Goal: Information Seeking & Learning: Check status

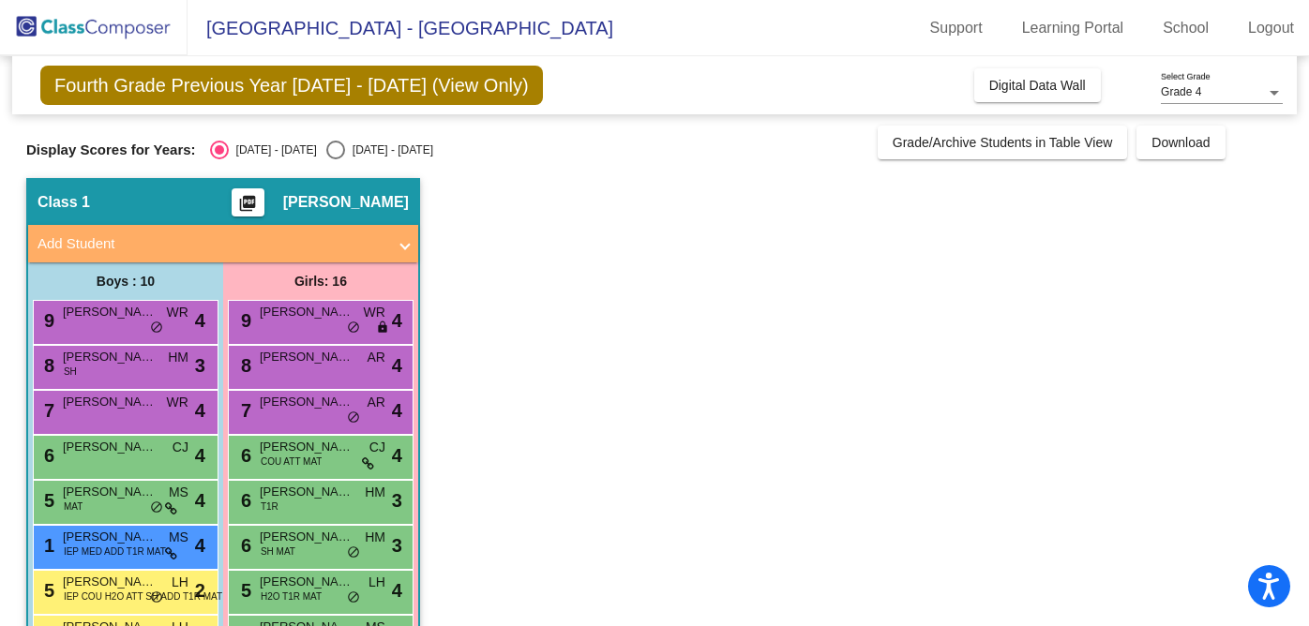
scroll to position [180, 0]
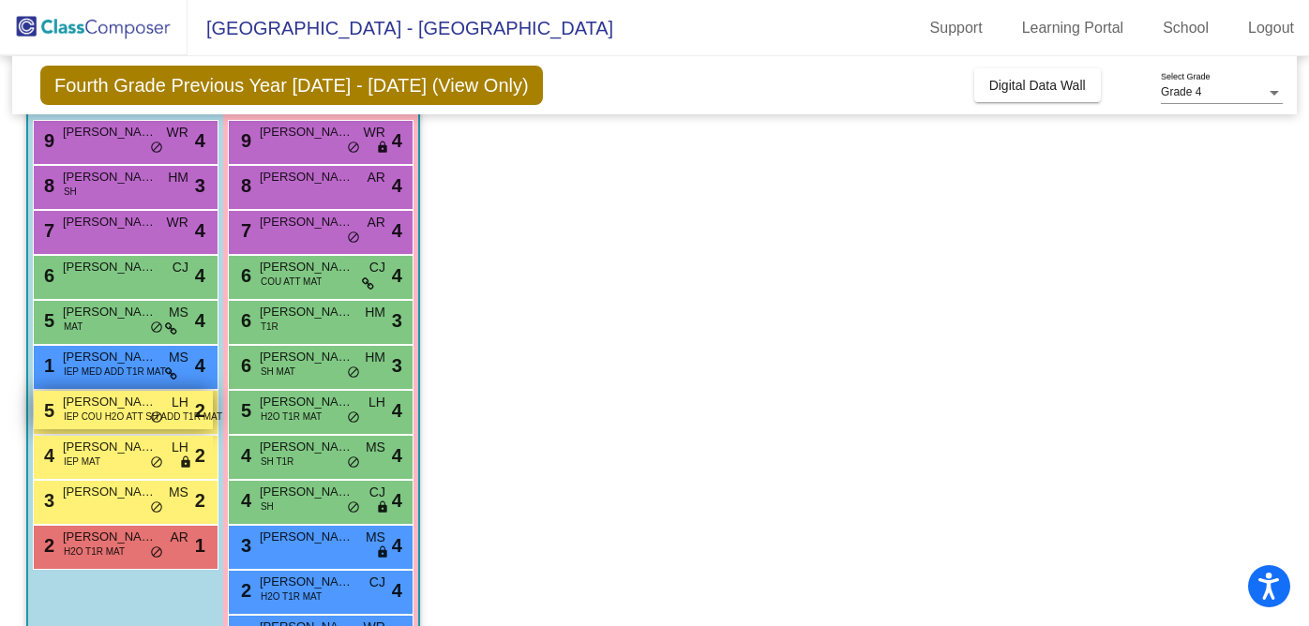
click at [121, 411] on span "IEP COU H2O ATT SH ADD T1R MAT" at bounding box center [143, 417] width 158 height 14
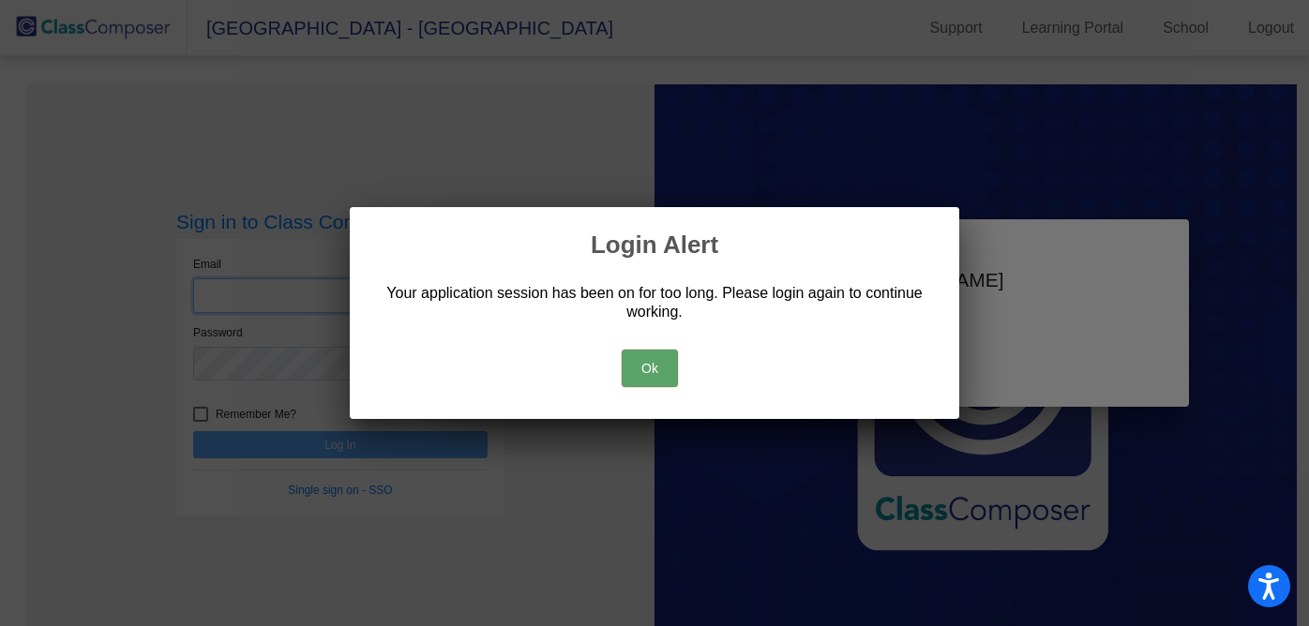
type input "[EMAIL_ADDRESS][DOMAIN_NAME]"
click at [648, 364] on button "Ok" at bounding box center [650, 369] width 56 height 38
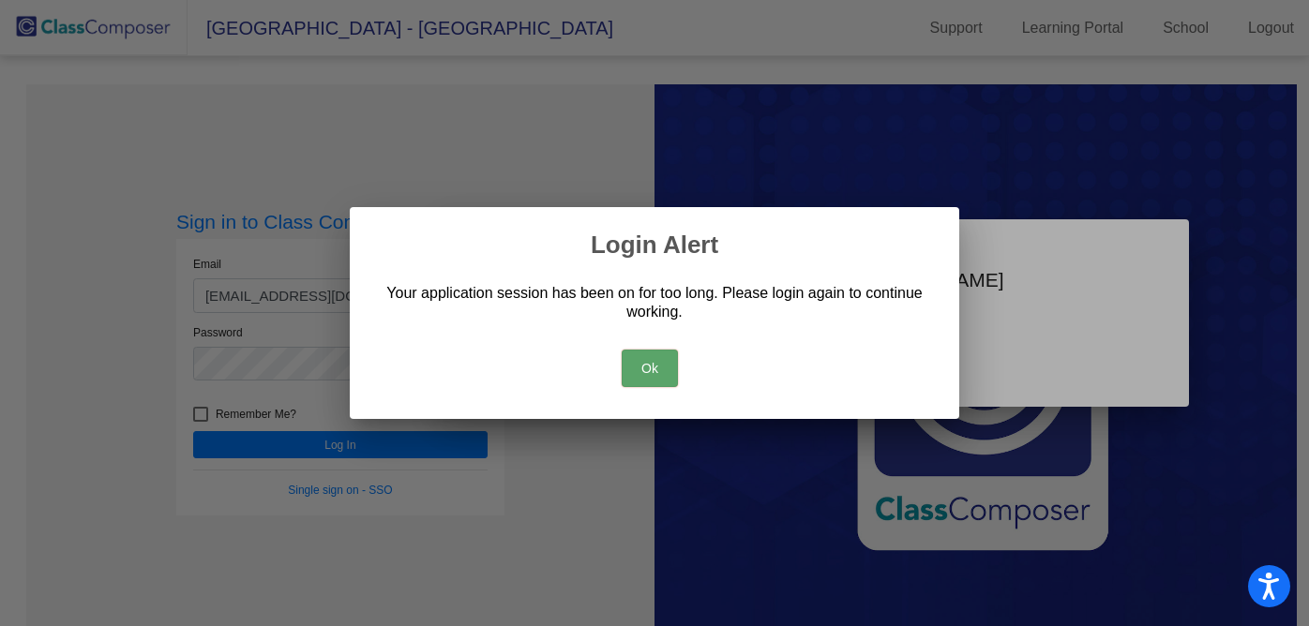
click at [635, 365] on button "Ok" at bounding box center [650, 369] width 56 height 38
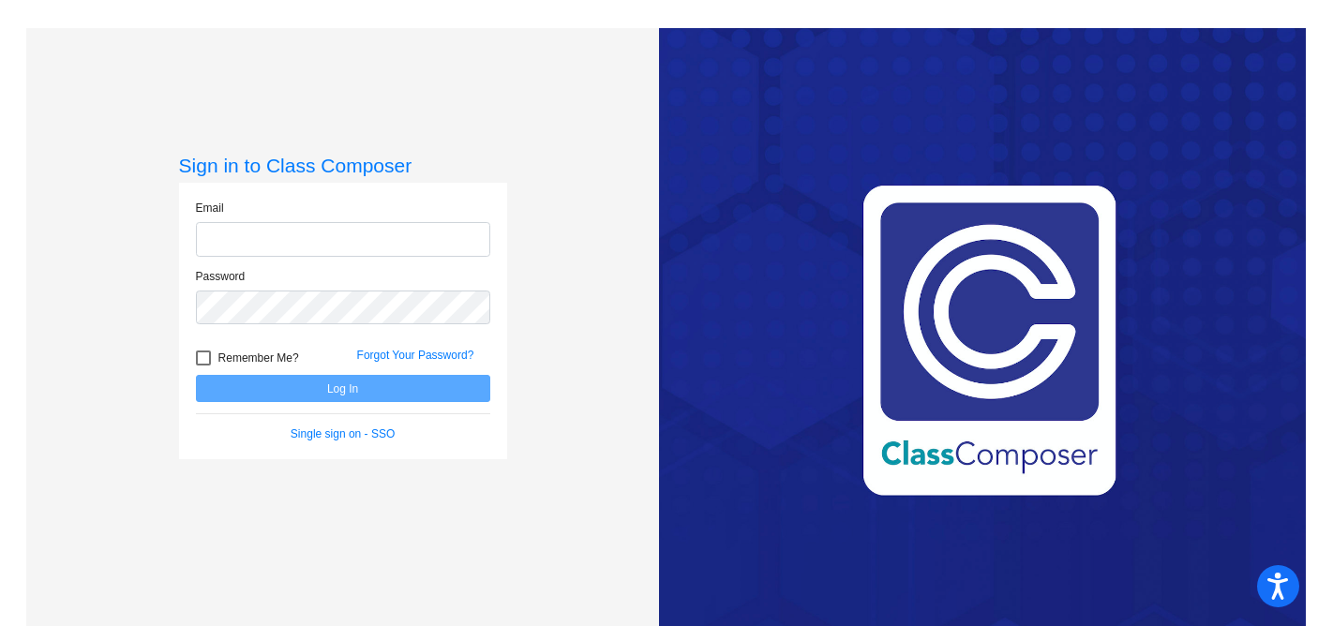
type input "[EMAIL_ADDRESS][DOMAIN_NAME]"
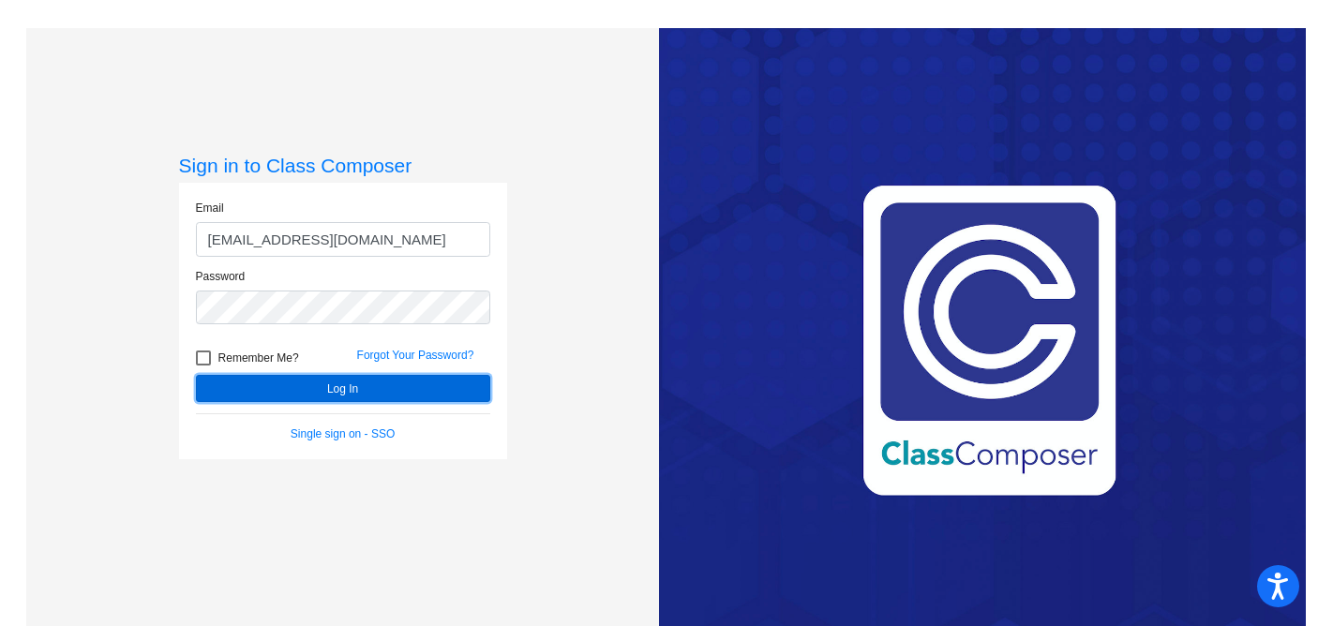
click at [338, 392] on button "Log In" at bounding box center [343, 388] width 294 height 27
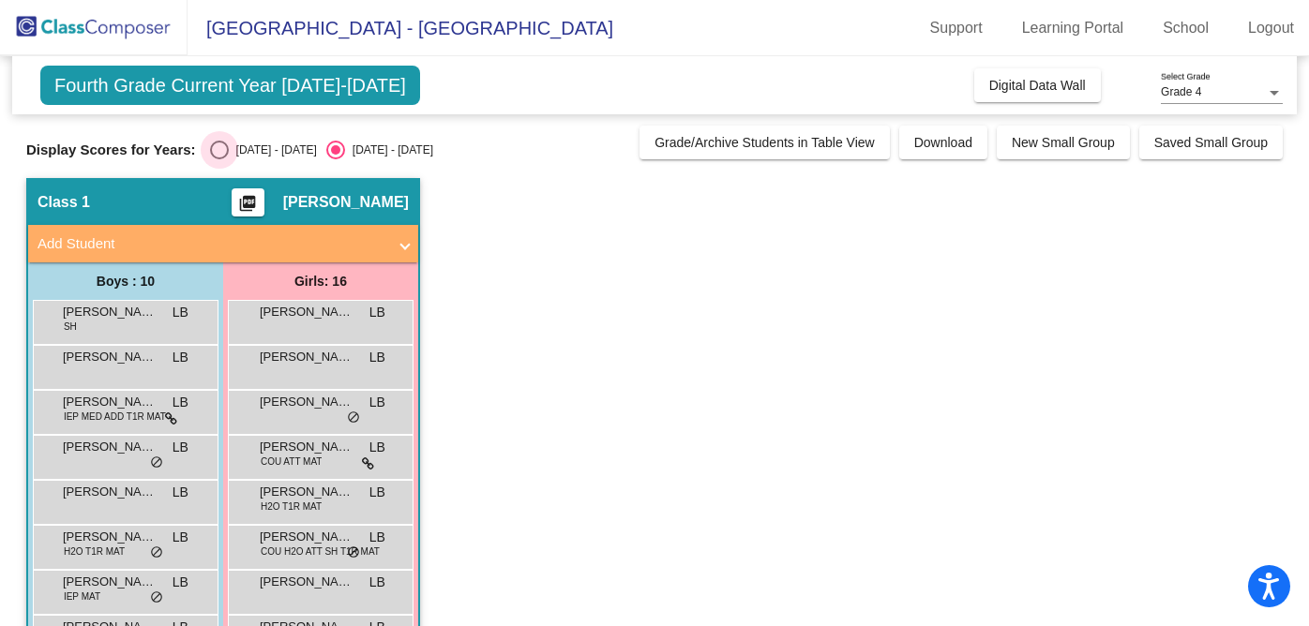
click at [211, 151] on div "Select an option" at bounding box center [219, 150] width 19 height 19
click at [218, 159] on input "[DATE] - [DATE]" at bounding box center [218, 159] width 1 height 1
radio input "true"
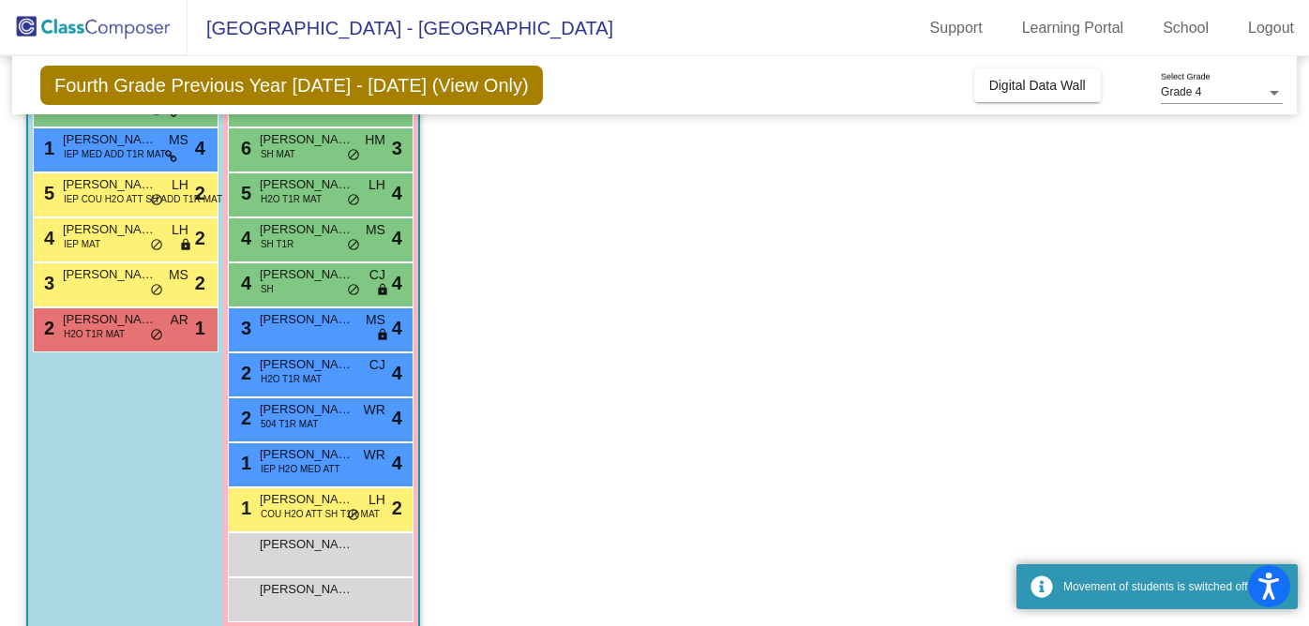
scroll to position [390, 0]
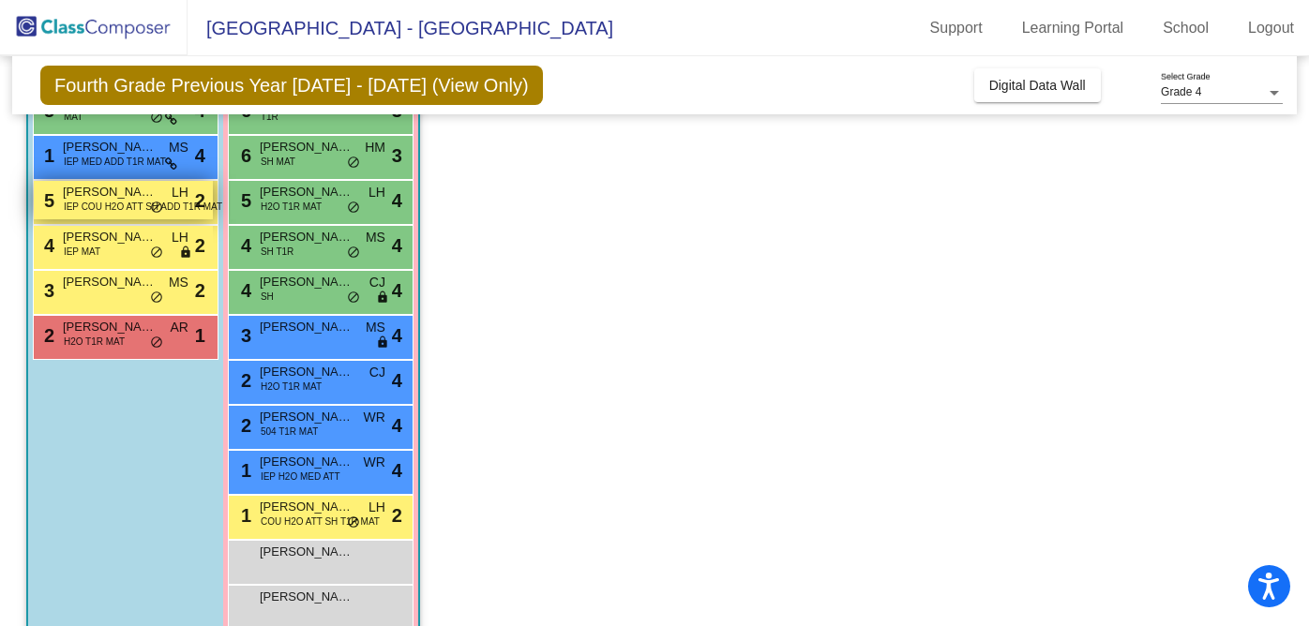
click at [136, 217] on div "5 [PERSON_NAME] IEP COU H2O ATT SH ADD T1R MAT LH lock do_not_disturb_alt 2" at bounding box center [123, 200] width 179 height 38
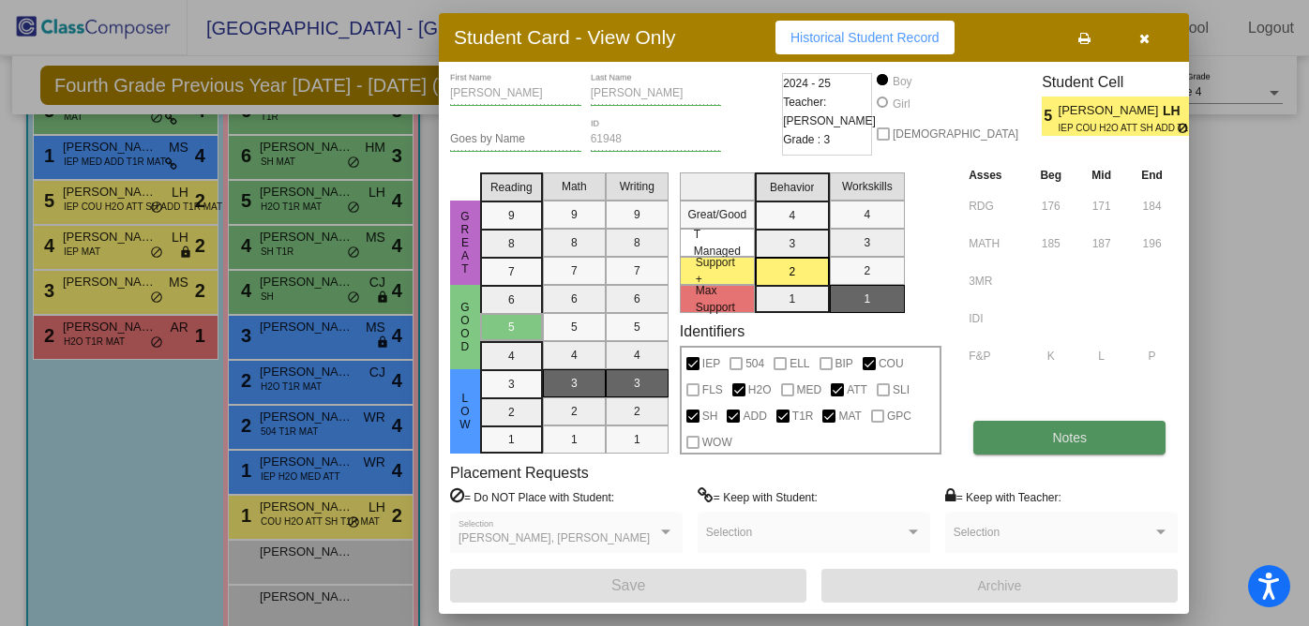
click at [1012, 435] on button "Notes" at bounding box center [1069, 438] width 192 height 34
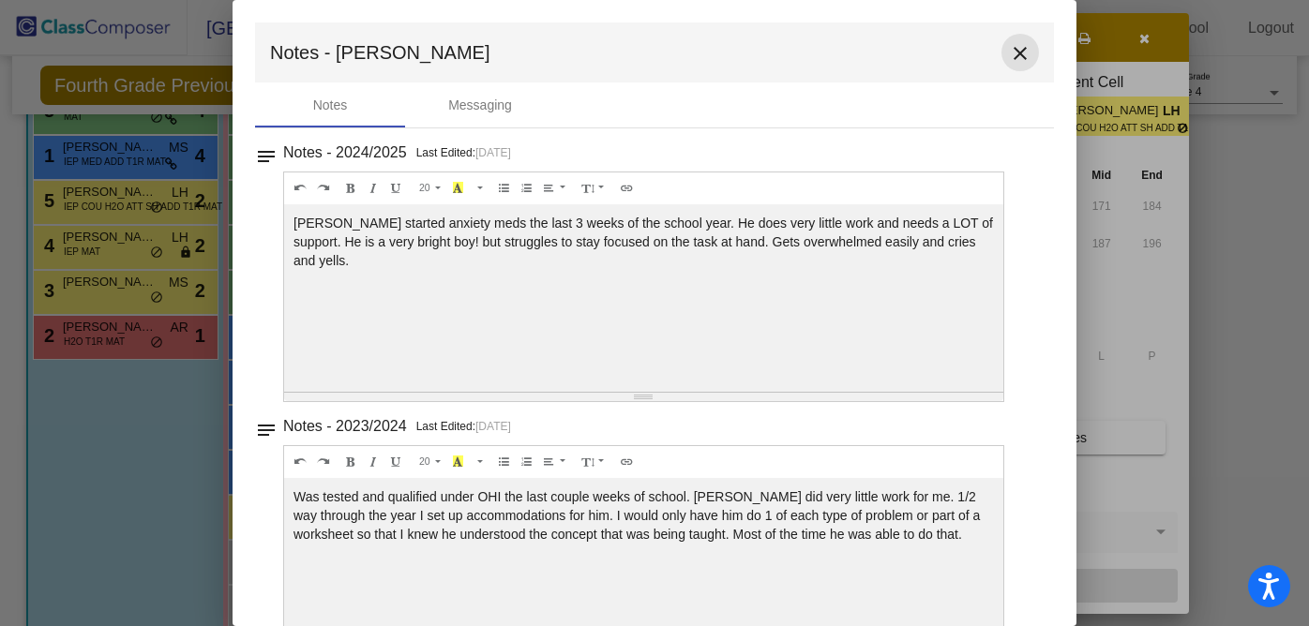
click at [1012, 50] on mat-icon "close" at bounding box center [1020, 53] width 23 height 23
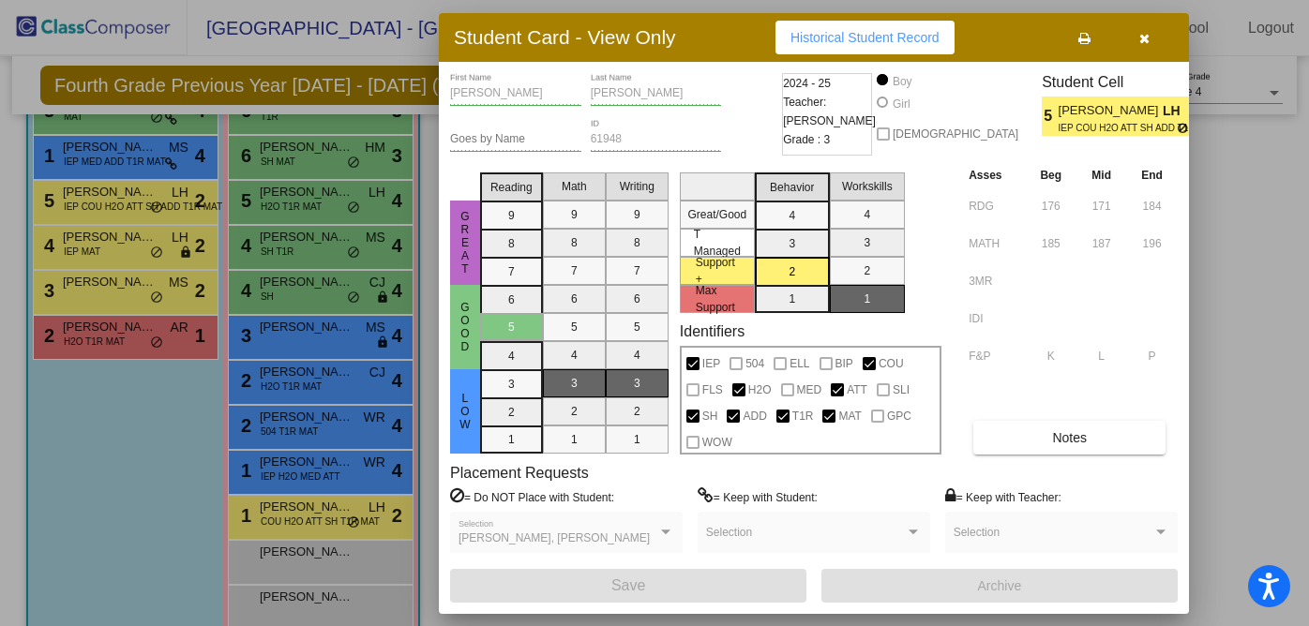
click at [1149, 34] on button "button" at bounding box center [1144, 38] width 60 height 34
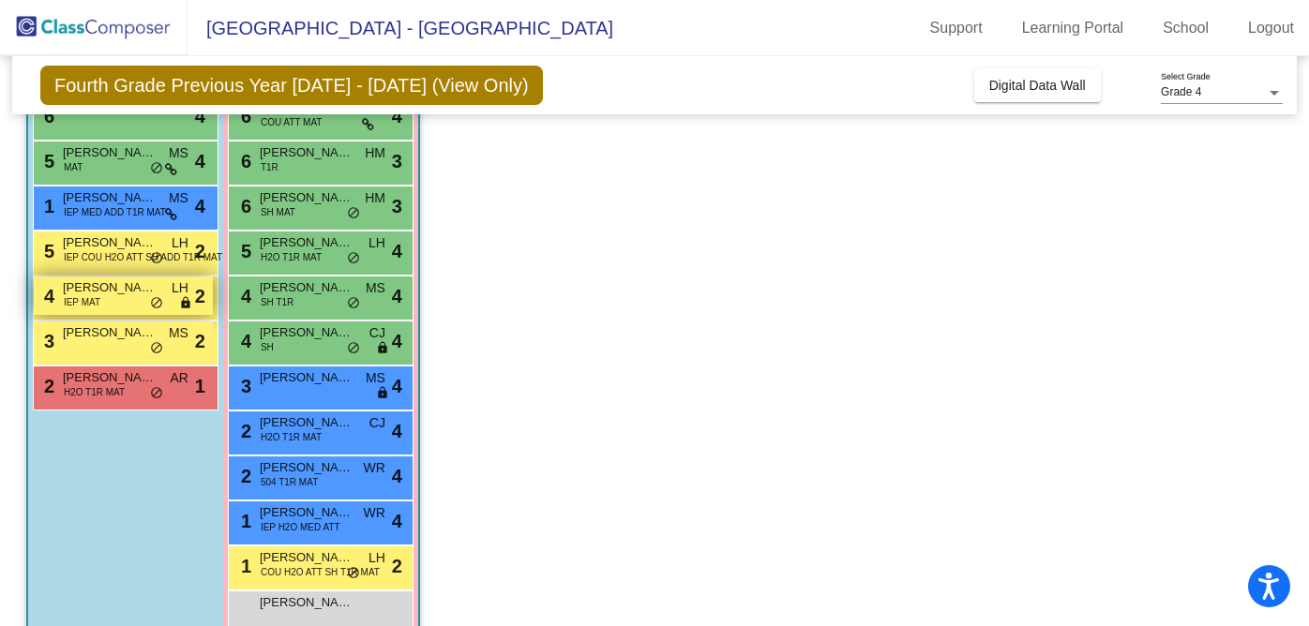
scroll to position [333, 0]
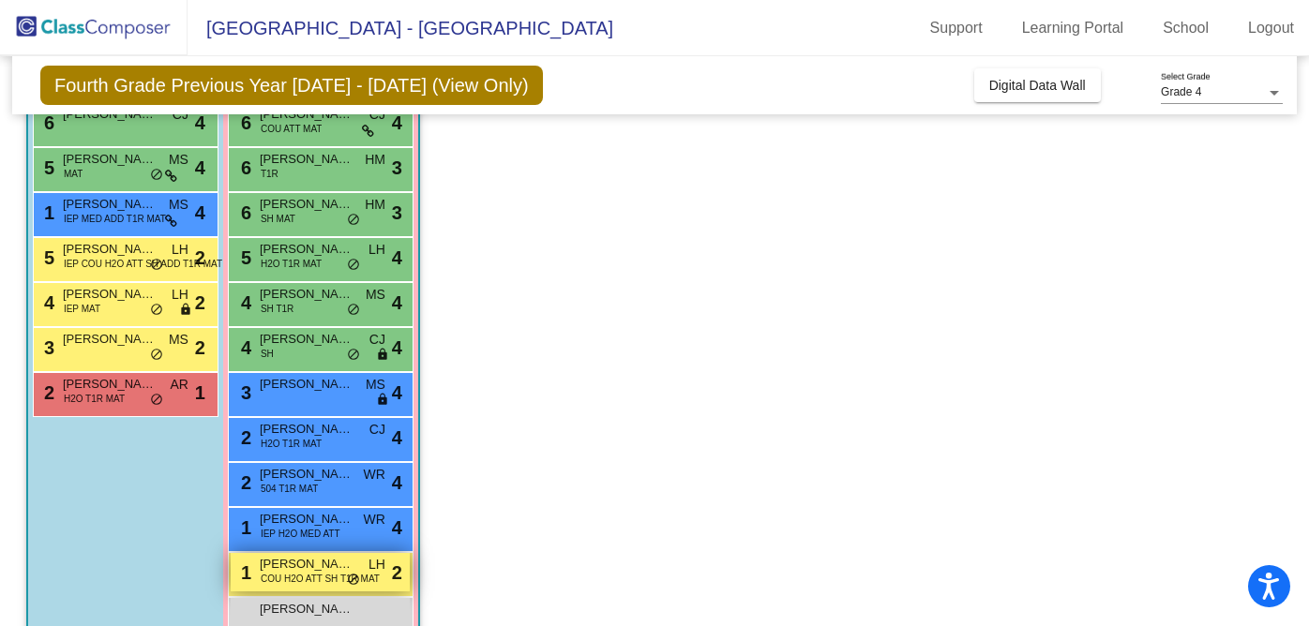
click at [327, 564] on span "[PERSON_NAME]" at bounding box center [307, 564] width 94 height 19
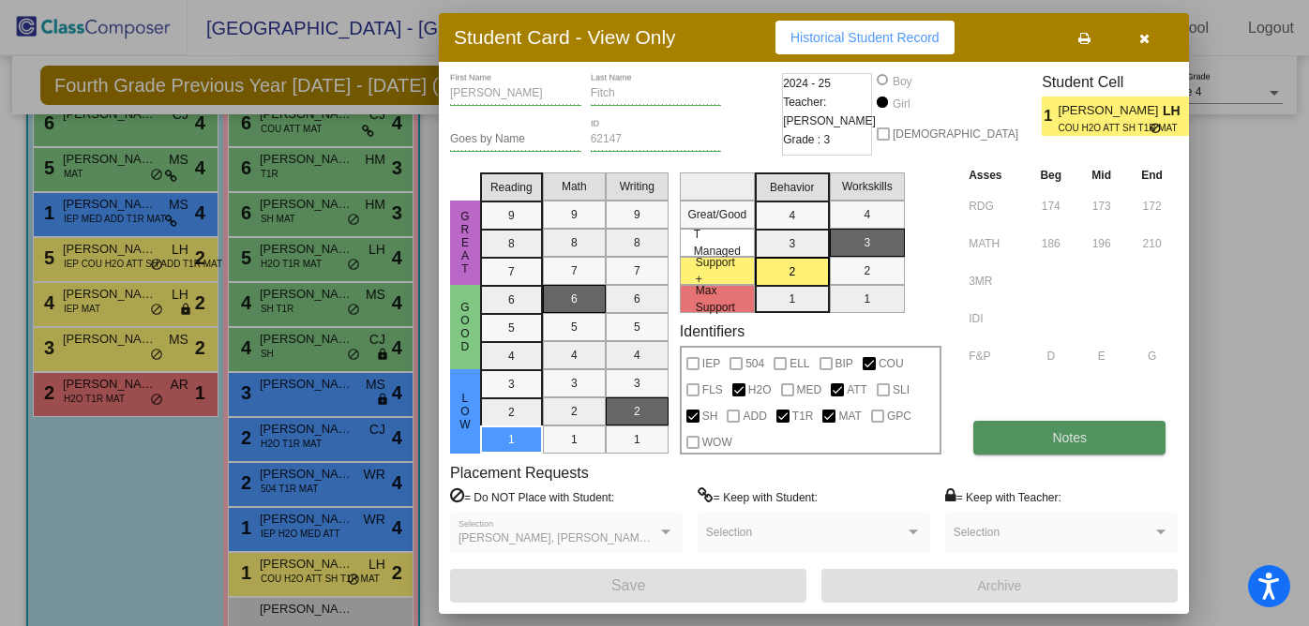
click at [1040, 449] on button "Notes" at bounding box center [1069, 438] width 192 height 34
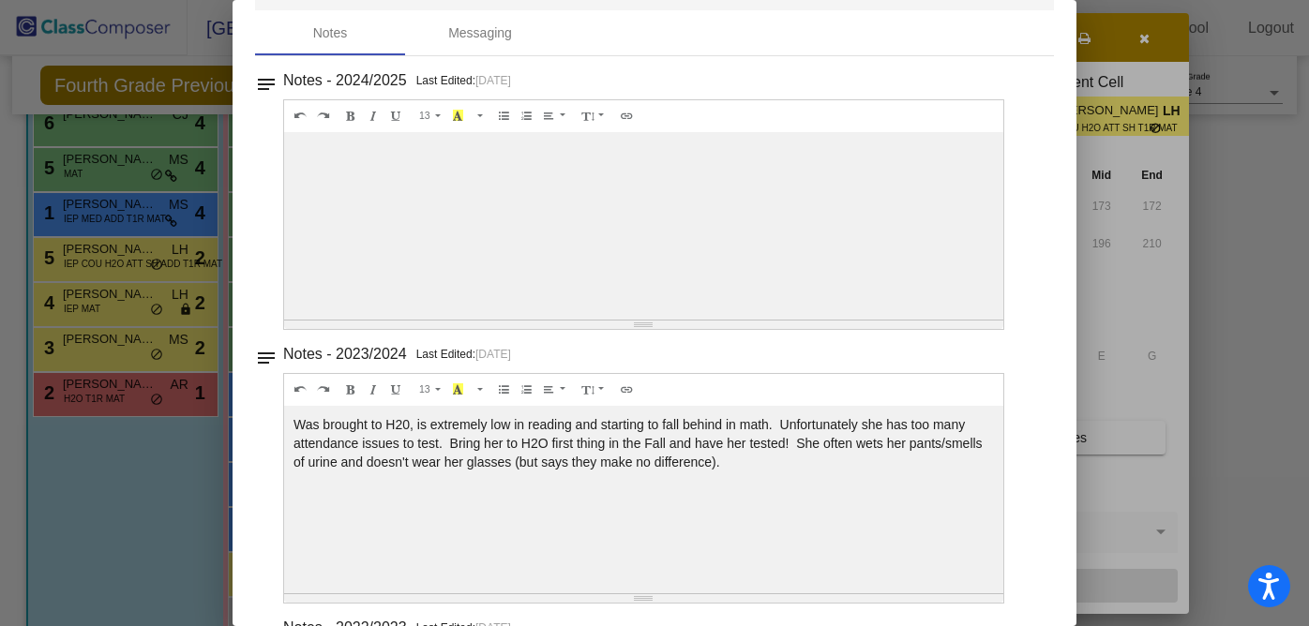
scroll to position [0, 0]
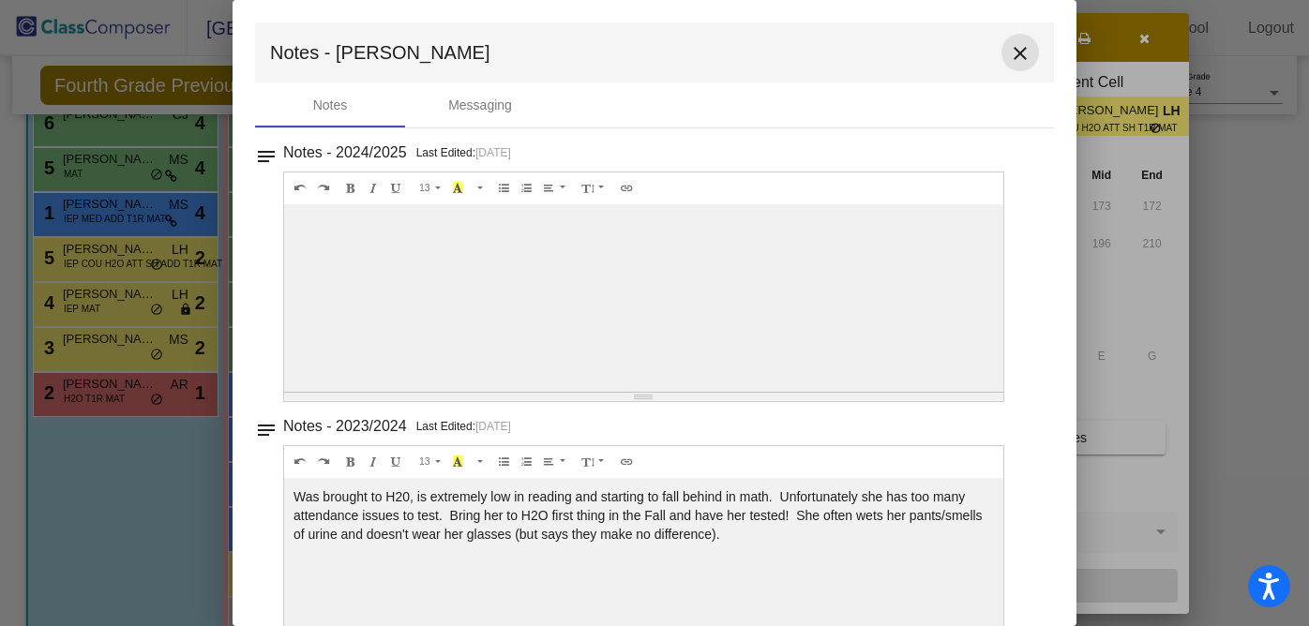
click at [1017, 50] on mat-icon "close" at bounding box center [1020, 53] width 23 height 23
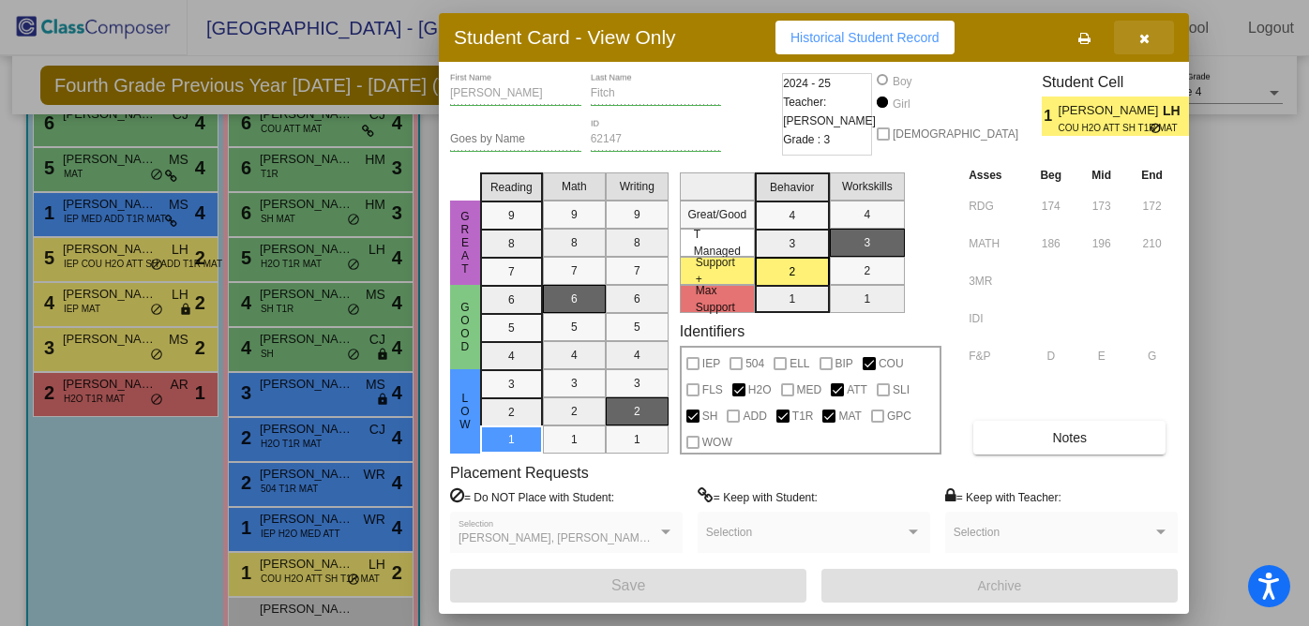
click at [1140, 36] on icon "button" at bounding box center [1144, 38] width 10 height 13
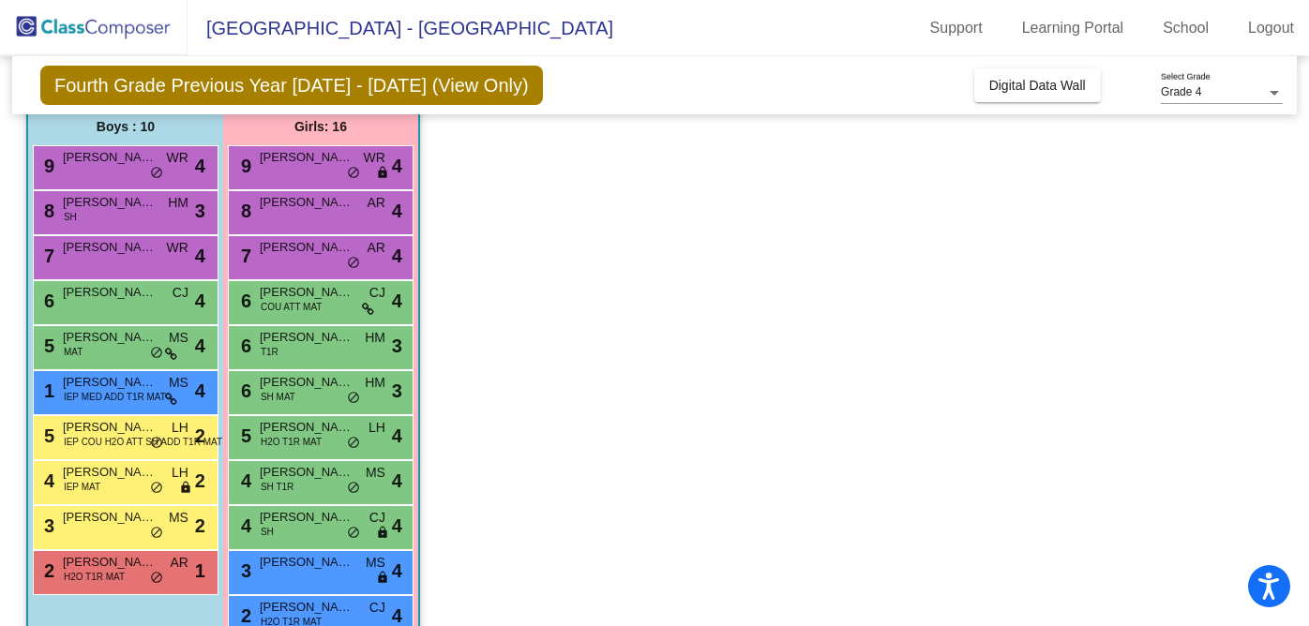
scroll to position [150, 0]
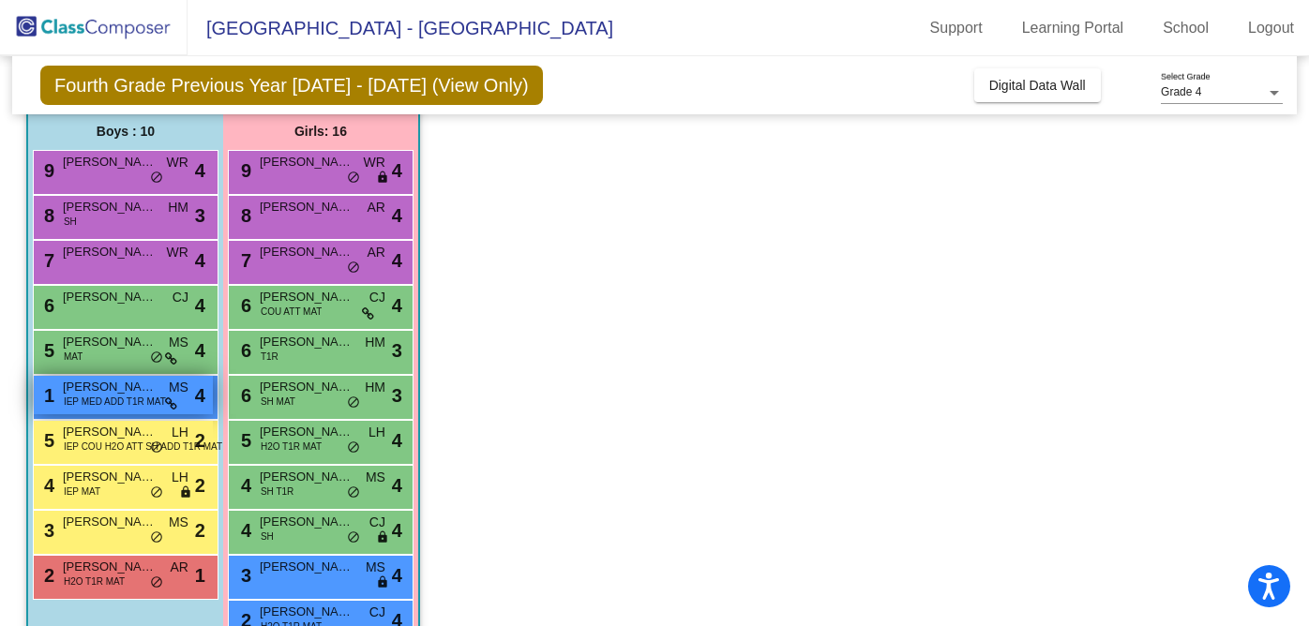
click at [166, 409] on icon at bounding box center [171, 404] width 12 height 13
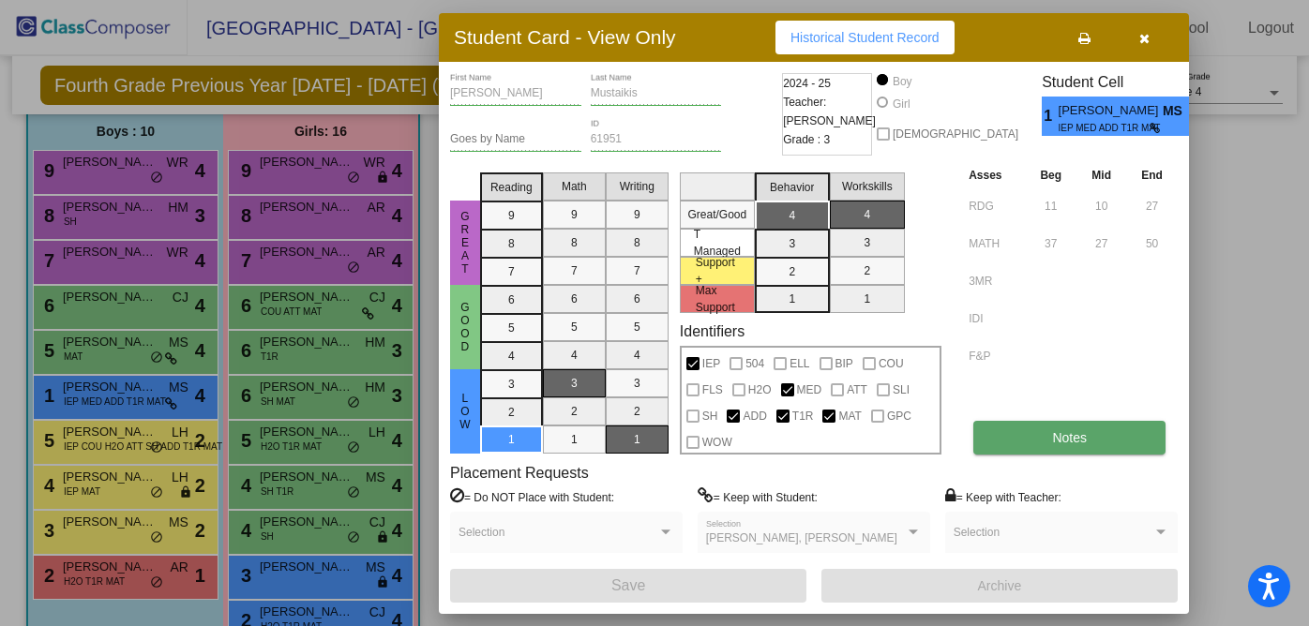
click at [1043, 440] on button "Notes" at bounding box center [1069, 438] width 192 height 34
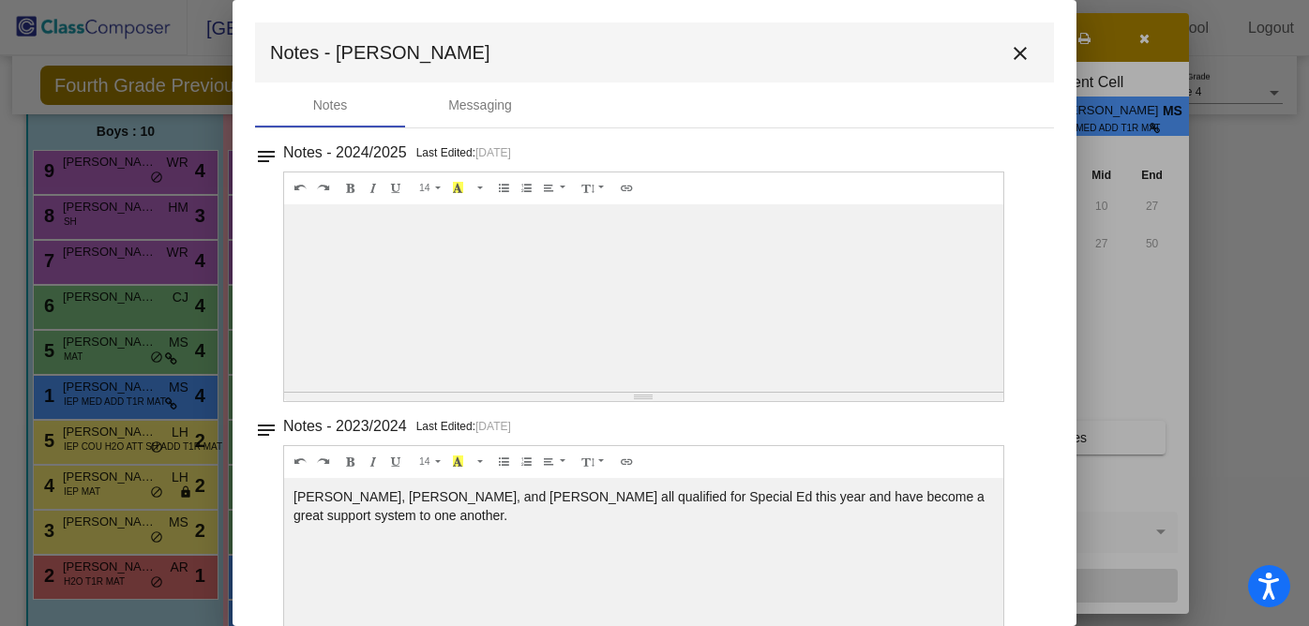
click at [1012, 58] on mat-icon "close" at bounding box center [1020, 53] width 23 height 23
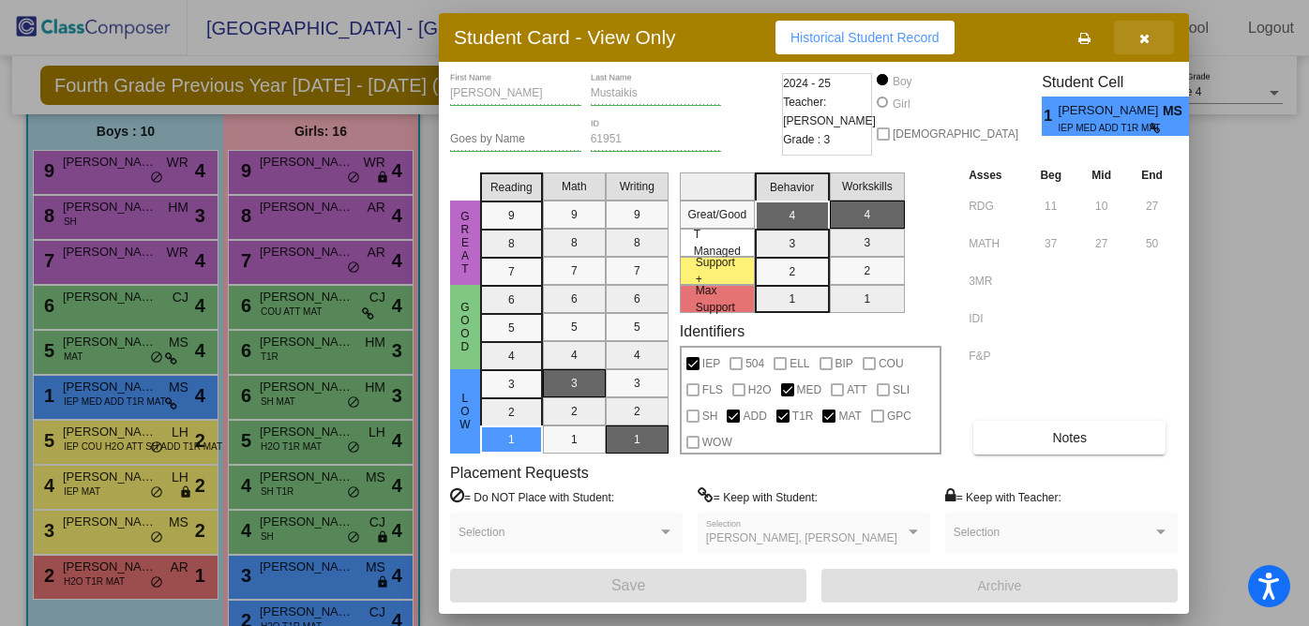
click at [1147, 39] on icon "button" at bounding box center [1144, 38] width 10 height 13
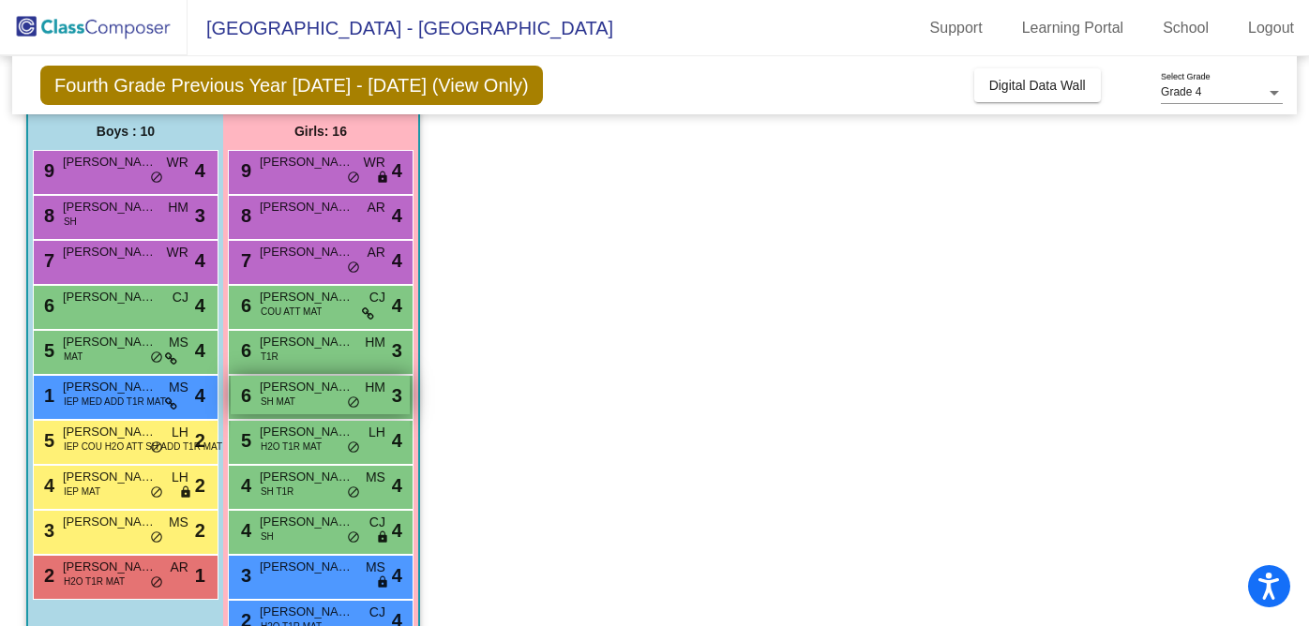
click at [338, 399] on div "6 [PERSON_NAME] SH MAT HM lock do_not_disturb_alt 3" at bounding box center [320, 395] width 179 height 38
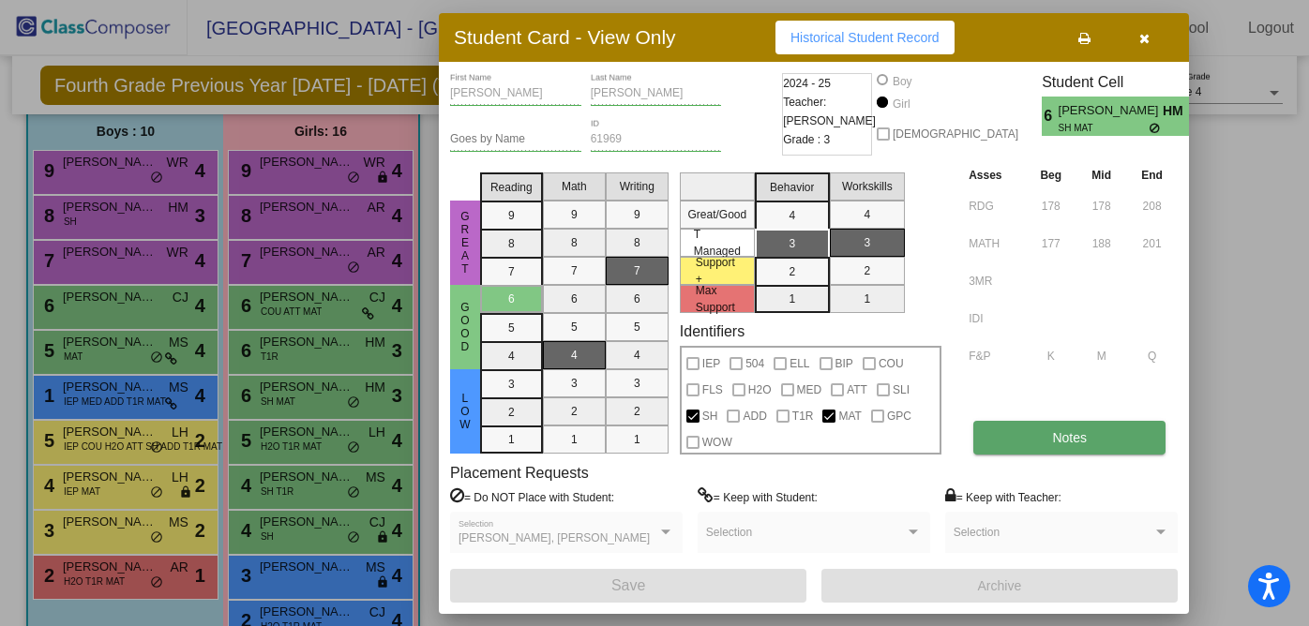
click at [1029, 444] on button "Notes" at bounding box center [1069, 438] width 192 height 34
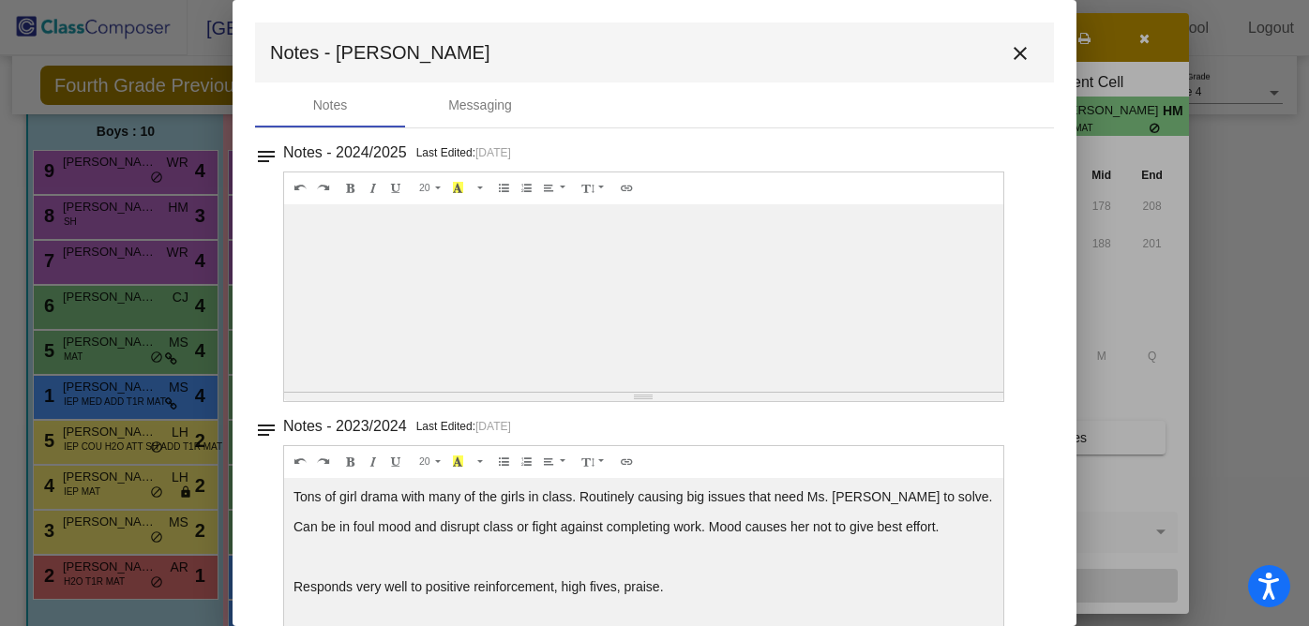
click at [1018, 53] on mat-icon "close" at bounding box center [1020, 53] width 23 height 23
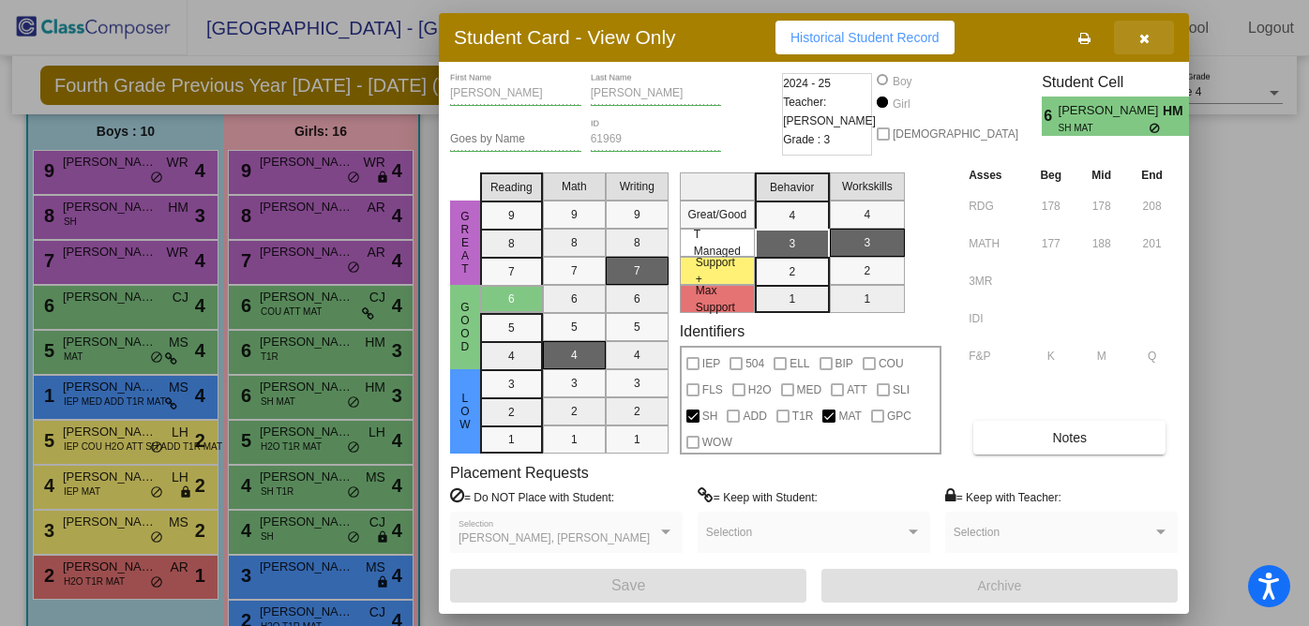
click at [1147, 40] on icon "button" at bounding box center [1144, 38] width 10 height 13
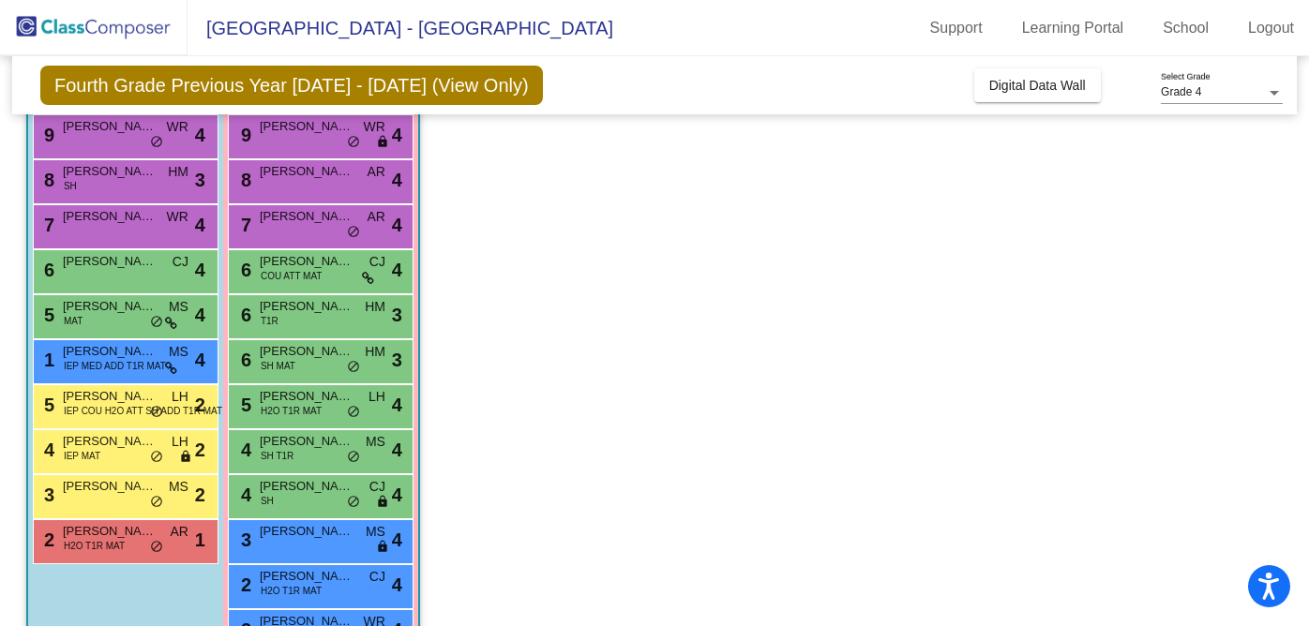
scroll to position [185, 0]
click at [157, 314] on div "5 [PERSON_NAME] MAT MS lock do_not_disturb_alt 4" at bounding box center [123, 315] width 179 height 38
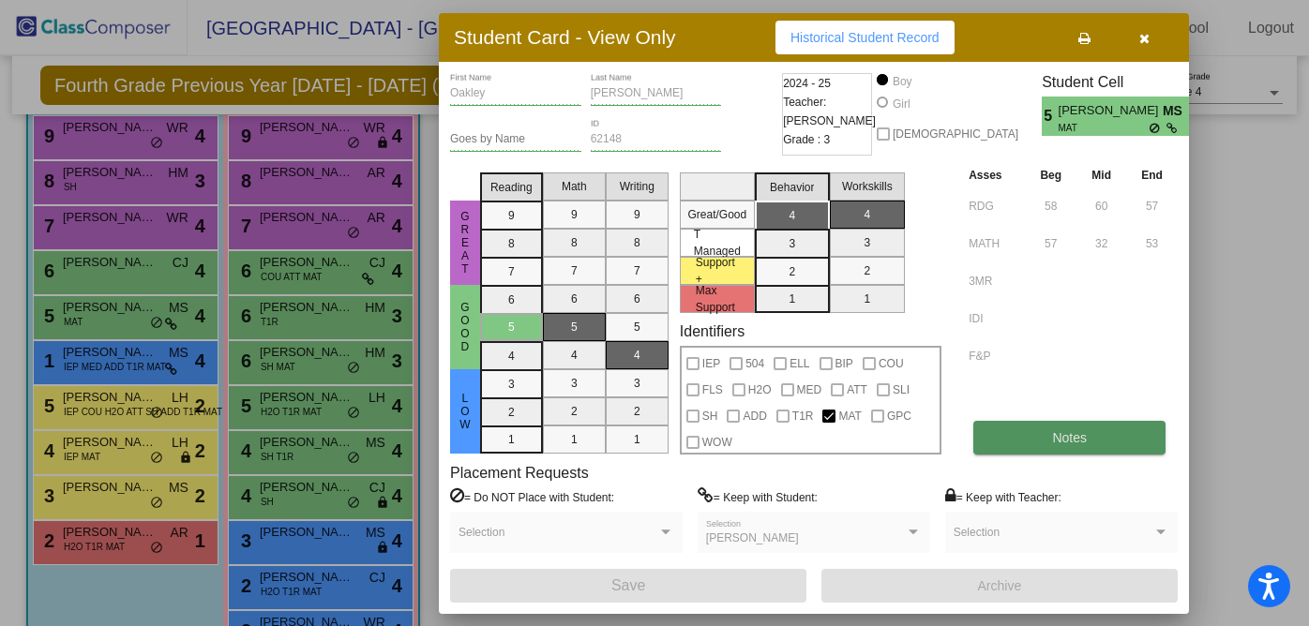
click at [1043, 444] on button "Notes" at bounding box center [1069, 438] width 192 height 34
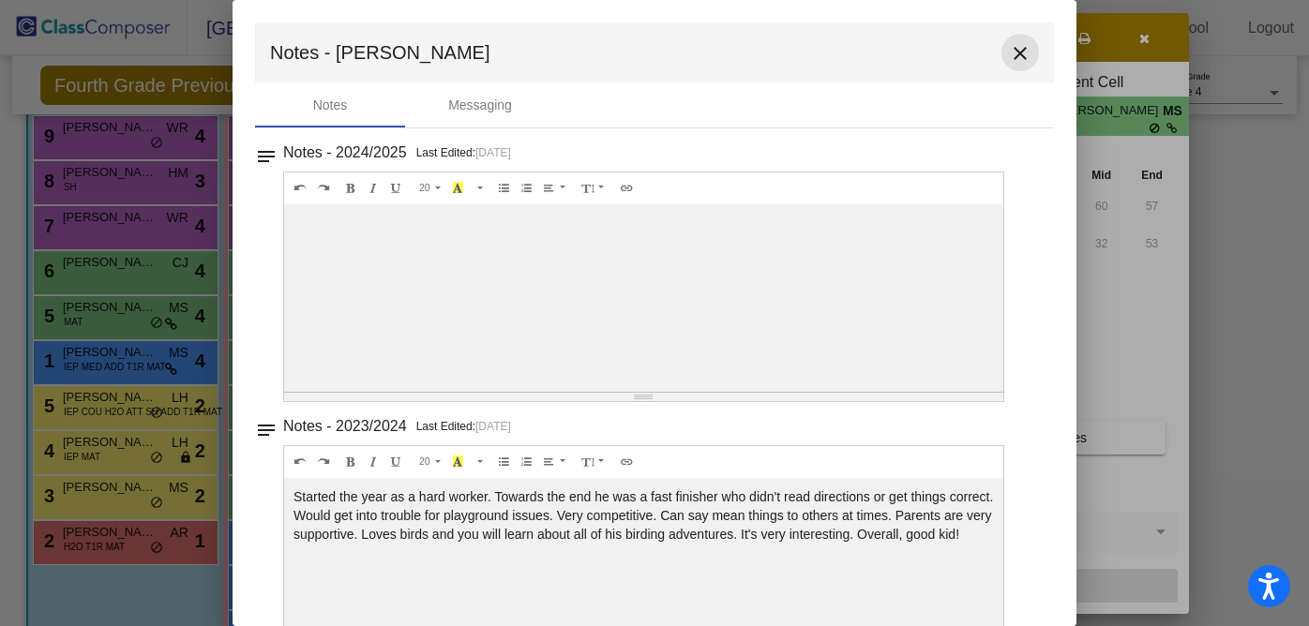
click at [1014, 52] on mat-icon "close" at bounding box center [1020, 53] width 23 height 23
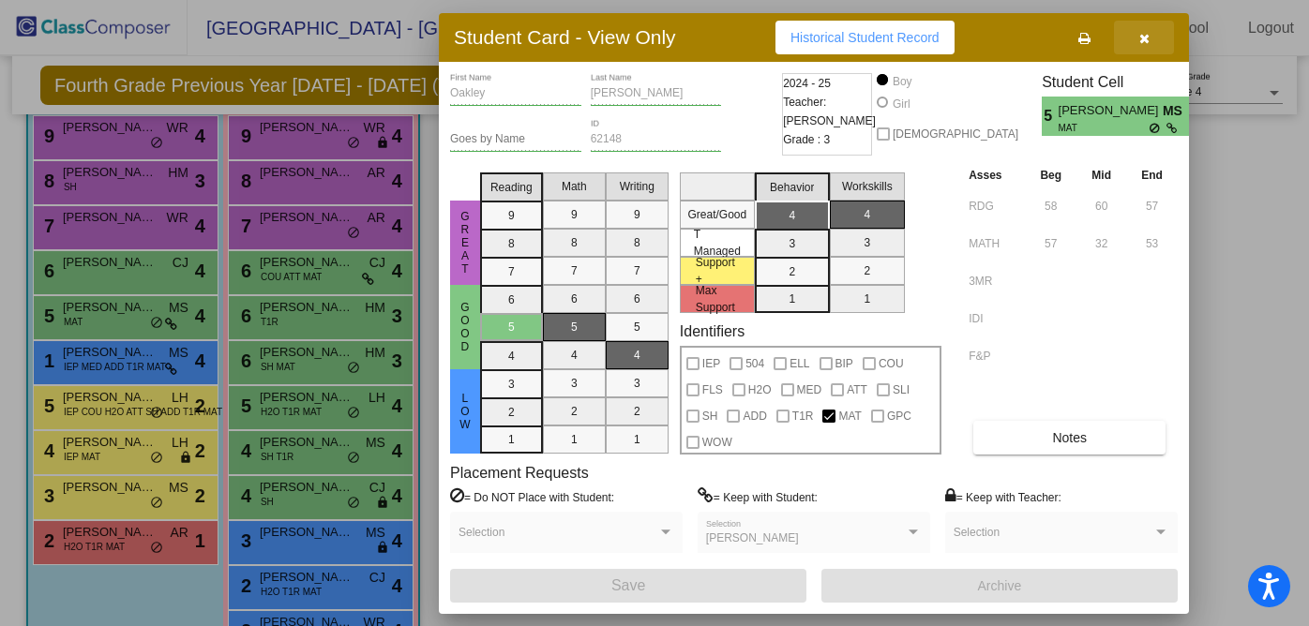
click at [1150, 37] on button "button" at bounding box center [1144, 38] width 60 height 34
